Goal: Book appointment/travel/reservation

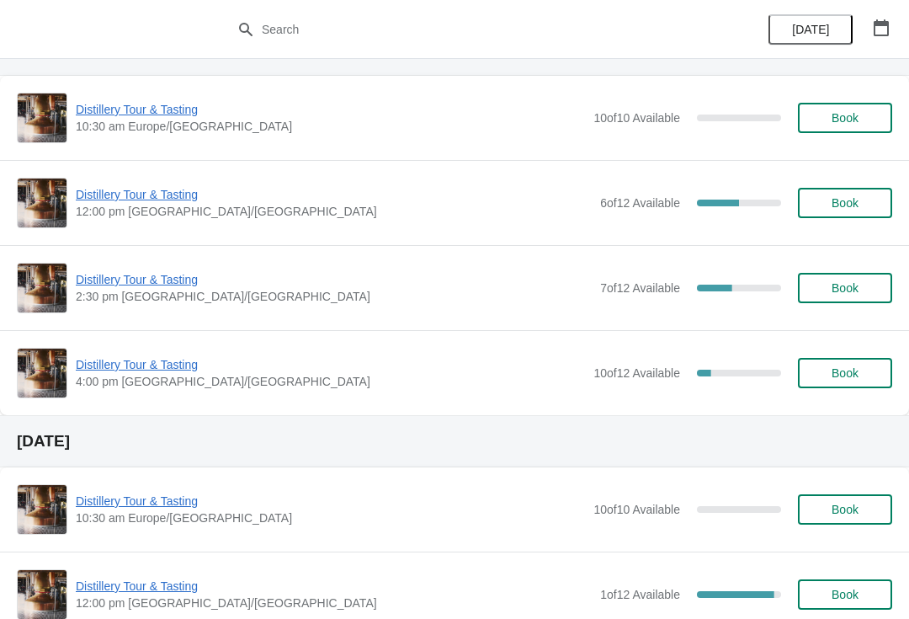
scroll to position [472, 0]
click at [159, 381] on span "4:00 pm [GEOGRAPHIC_DATA]/[GEOGRAPHIC_DATA]" at bounding box center [330, 380] width 509 height 17
click at [122, 369] on span "Distillery Tour & Tasting" at bounding box center [330, 363] width 509 height 17
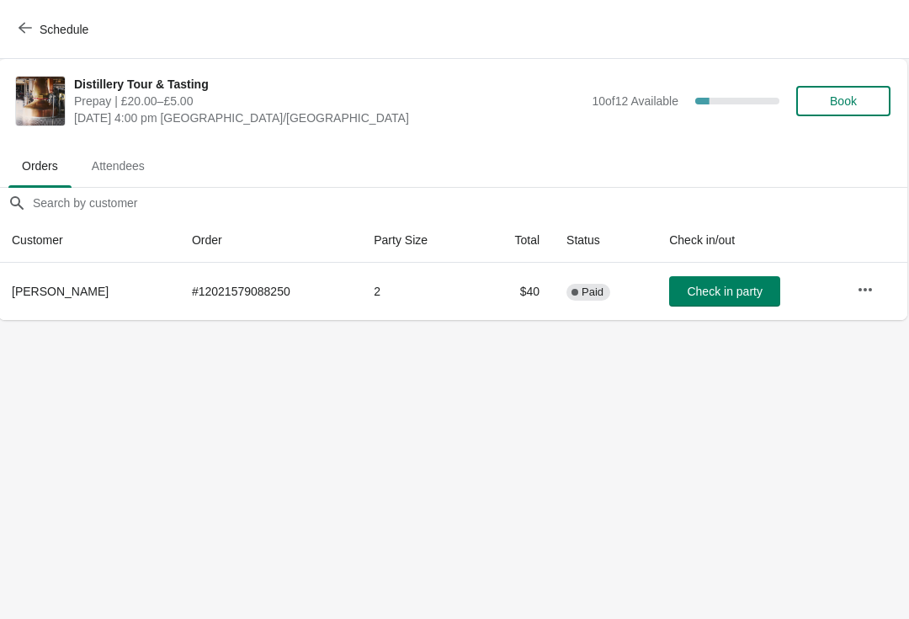
scroll to position [0, 1]
click at [10, 39] on button "Schedule" at bounding box center [54, 29] width 93 height 30
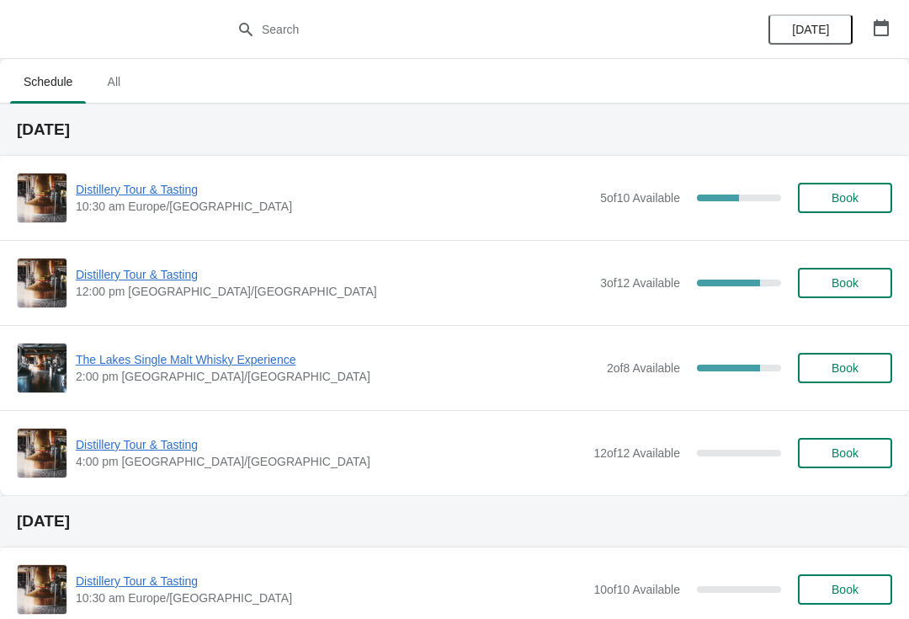
click at [854, 285] on span "Book" at bounding box center [845, 282] width 27 height 13
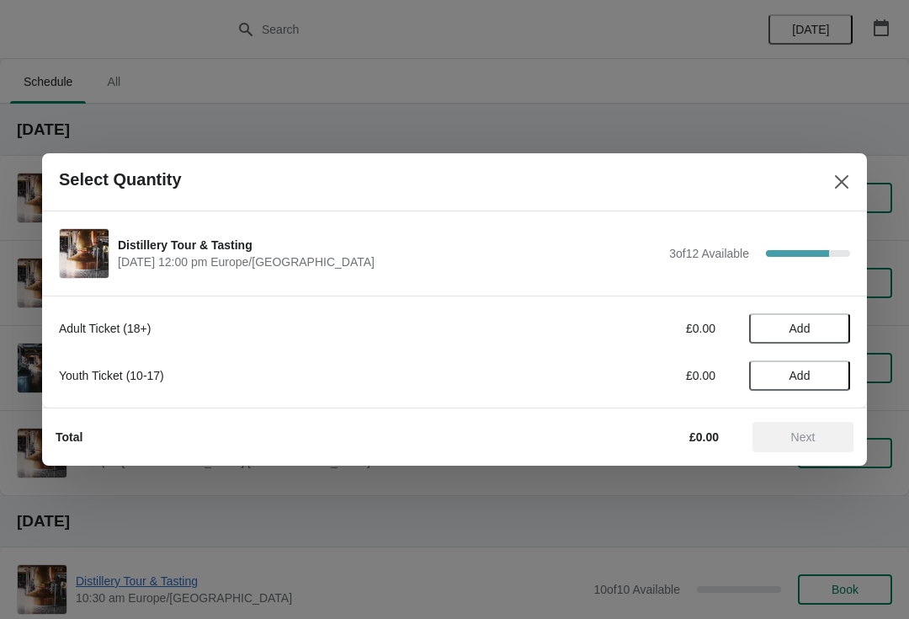
click at [839, 325] on button "Add" at bounding box center [799, 328] width 101 height 30
click at [835, 327] on icon at bounding box center [829, 329] width 18 height 18
click at [834, 328] on icon at bounding box center [829, 329] width 18 height 18
click at [837, 328] on icon at bounding box center [829, 329] width 18 height 18
click at [797, 437] on span "Next" at bounding box center [803, 436] width 24 height 13
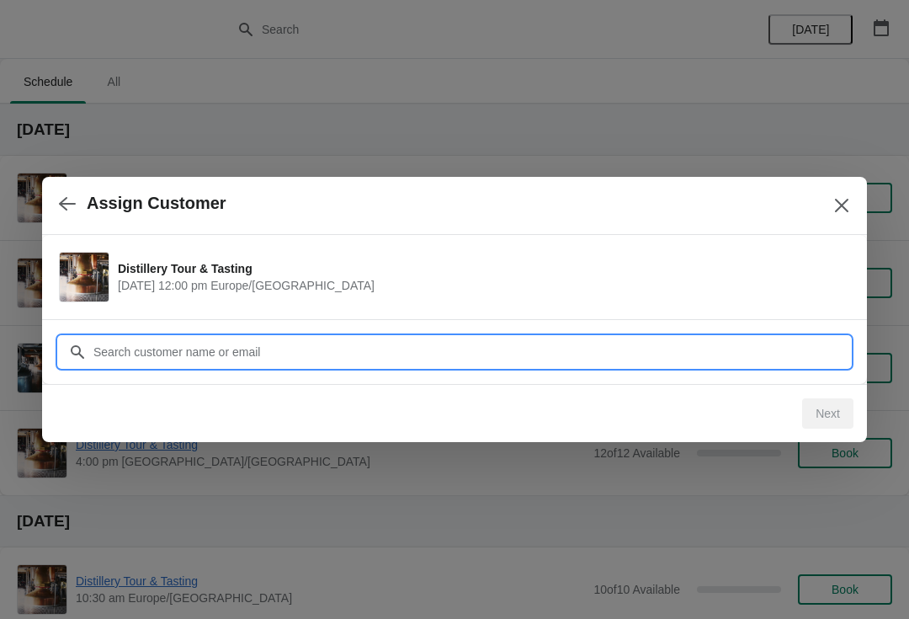
click at [566, 357] on input "Customer" at bounding box center [472, 352] width 758 height 30
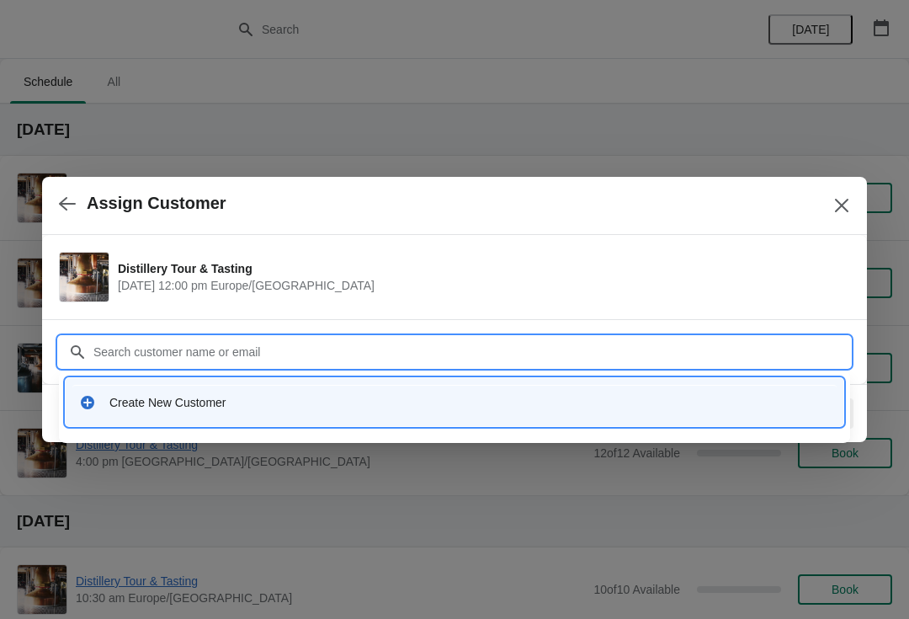
click at [214, 418] on div "Create New Customer" at bounding box center [454, 402] width 764 height 35
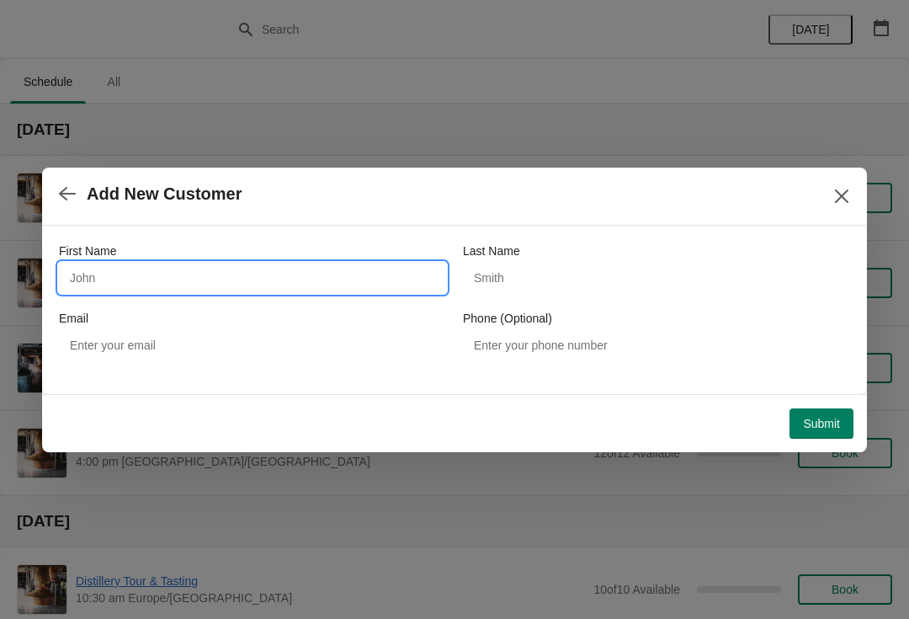
click at [218, 280] on input "First Name" at bounding box center [252, 278] width 387 height 30
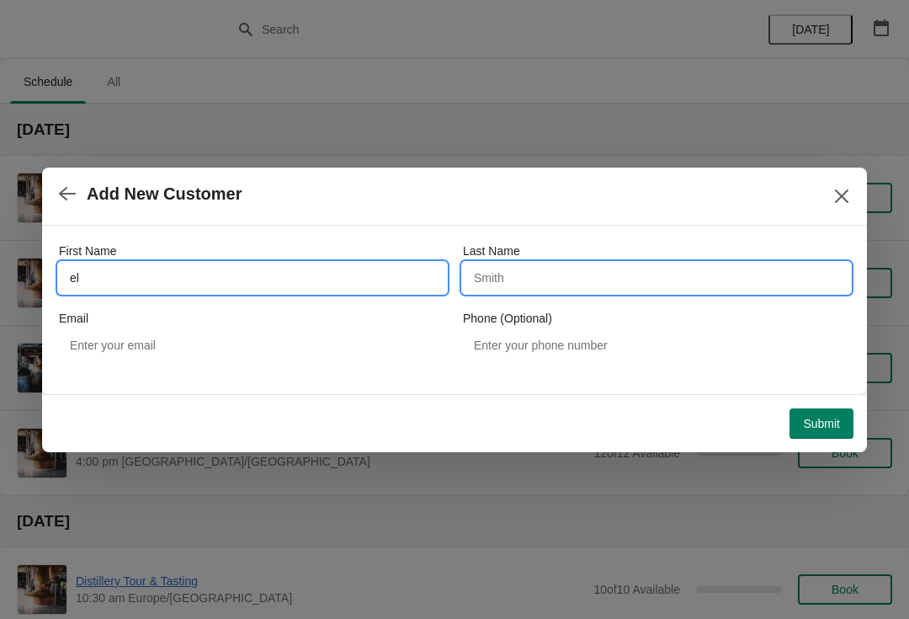
click at [569, 283] on input "Last Name" at bounding box center [656, 278] width 387 height 30
click at [190, 270] on input "el" at bounding box center [252, 278] width 387 height 30
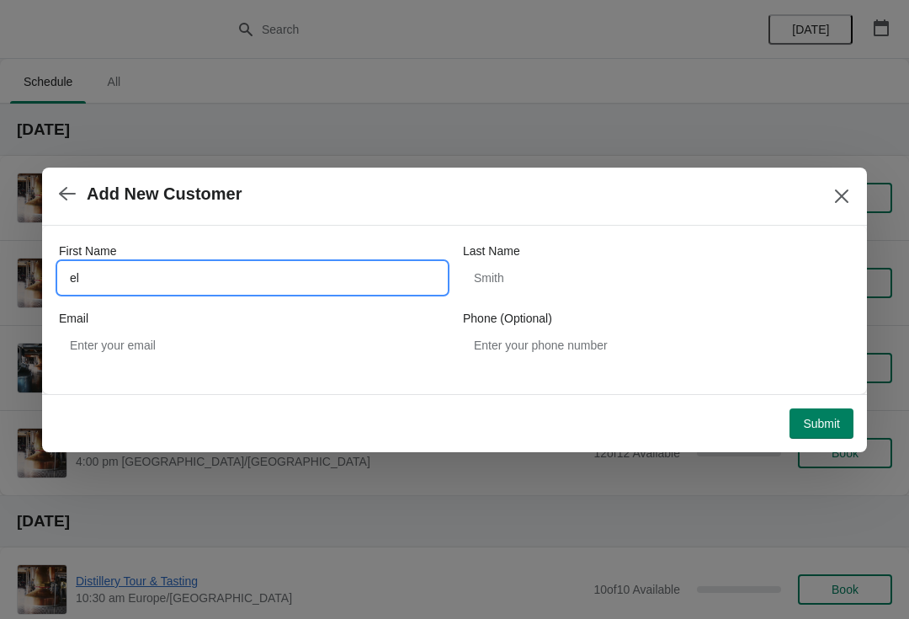
type input "e"
type input "[PERSON_NAME]"
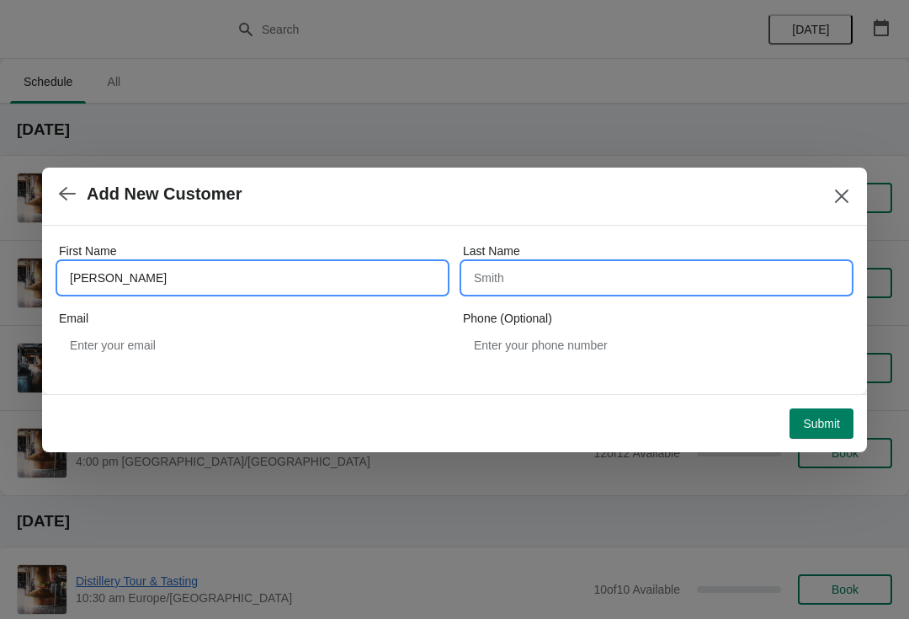
click at [579, 287] on input "Last Name" at bounding box center [656, 278] width 387 height 30
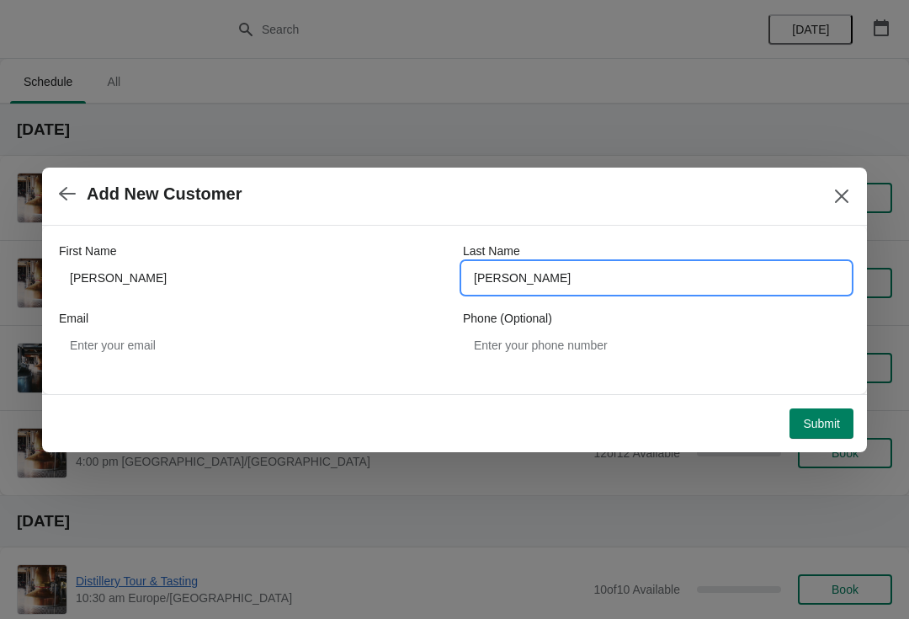
type input "[PERSON_NAME]"
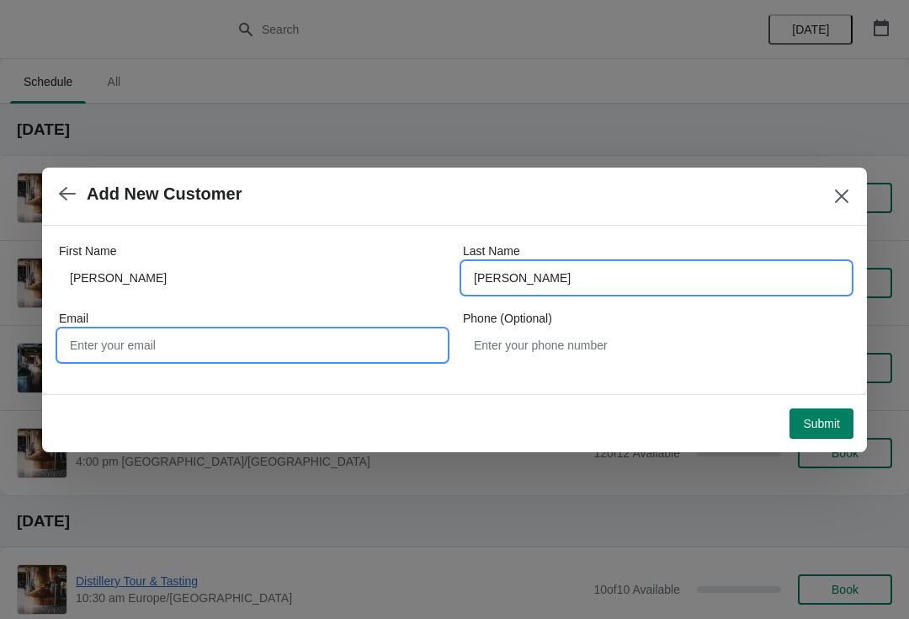
click at [222, 359] on input "Email" at bounding box center [252, 345] width 387 height 30
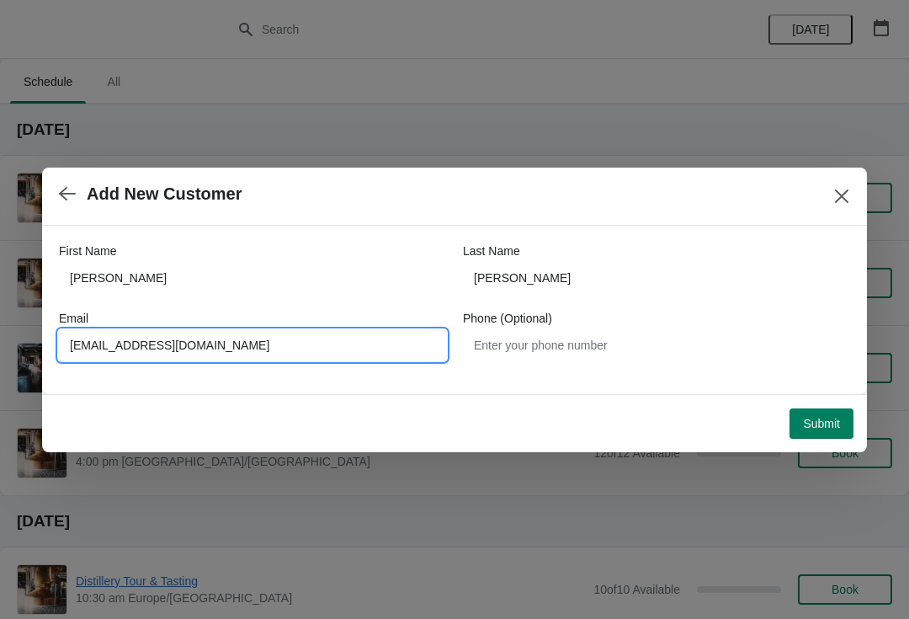
type input "[EMAIL_ADDRESS][DOMAIN_NAME]"
click at [613, 378] on div "First Name [PERSON_NAME] Last Name [PERSON_NAME] Email [PERSON_NAME][EMAIL_ADDR…" at bounding box center [454, 310] width 825 height 168
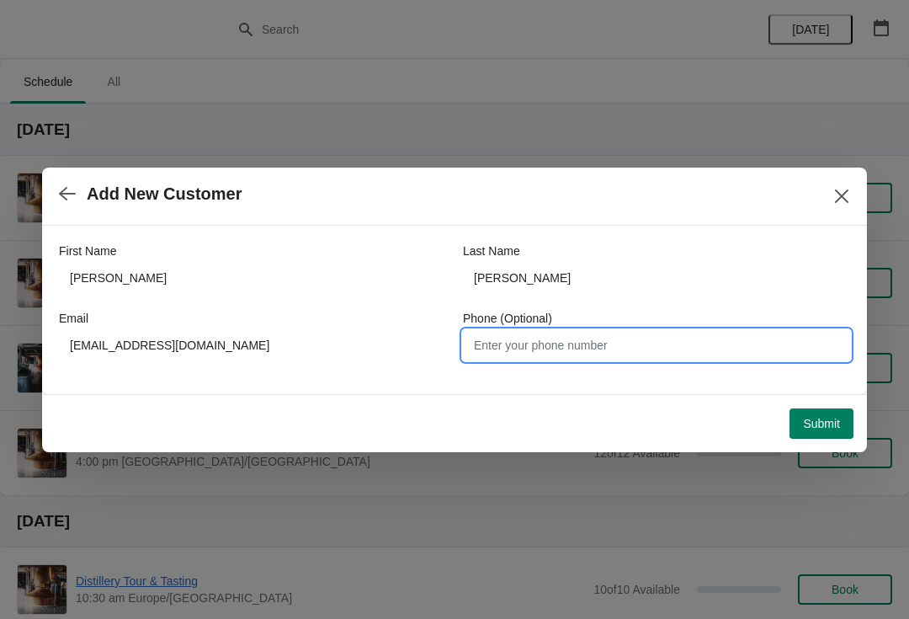
click at [589, 349] on input "Phone (Optional)" at bounding box center [656, 345] width 387 height 30
type input "07778303664"
click at [819, 436] on button "Submit" at bounding box center [822, 423] width 64 height 30
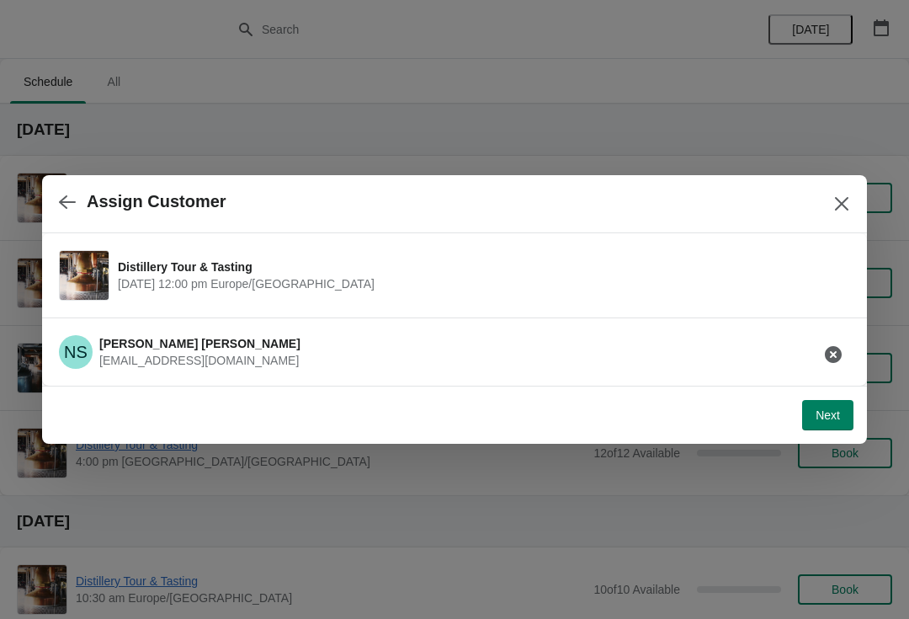
click at [822, 429] on button "Next" at bounding box center [827, 415] width 51 height 30
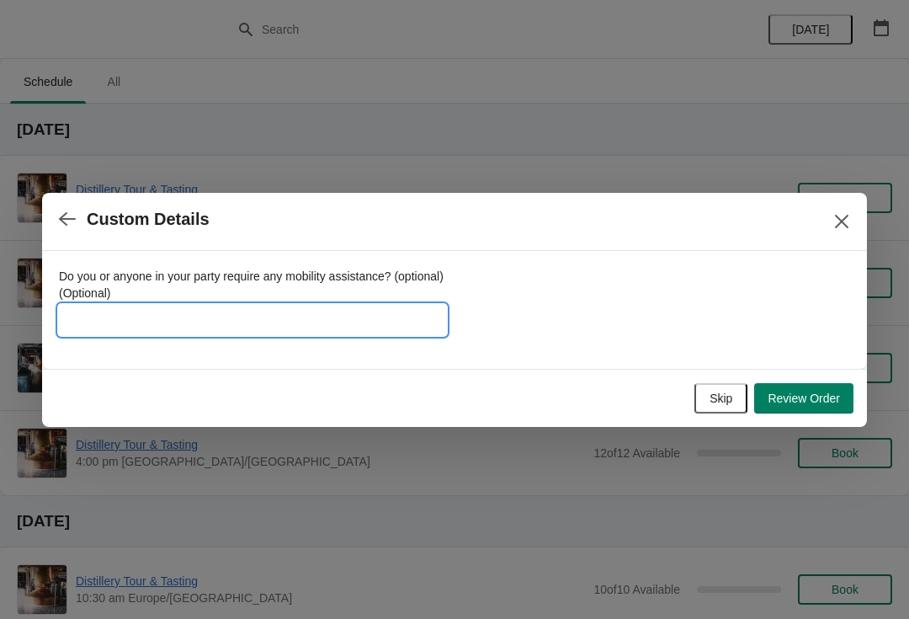
click at [285, 318] on input "Do you or anyone in your party require any mobility assistance? (optional) (Opt…" at bounding box center [252, 320] width 387 height 30
type input "Founder 1212"
